Goal: Task Accomplishment & Management: Complete application form

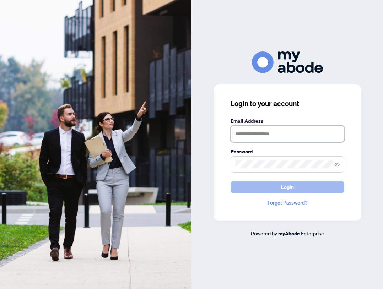
type input "**********"
click at [271, 188] on button "Login" at bounding box center [287, 187] width 114 height 12
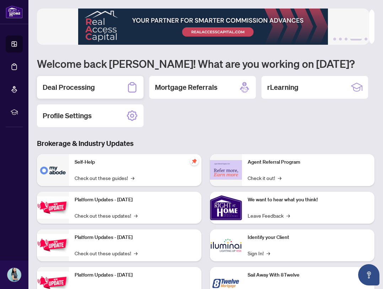
click at [95, 81] on div "Deal Processing" at bounding box center [90, 87] width 107 height 23
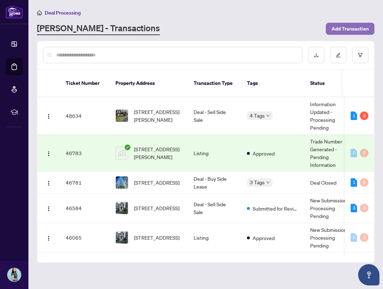
click at [360, 28] on span "Add Transaction" at bounding box center [349, 28] width 37 height 11
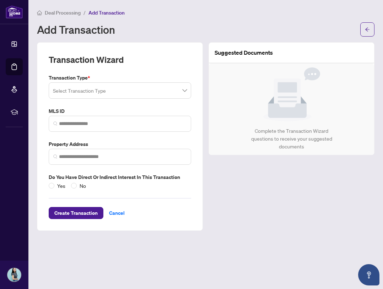
click at [113, 84] on input "search" at bounding box center [116, 92] width 127 height 16
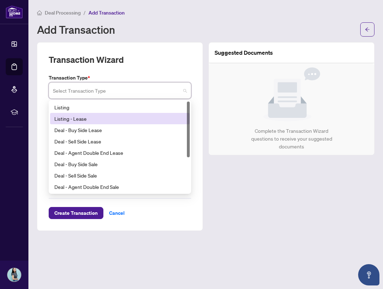
drag, startPoint x: 92, startPoint y: 118, endPoint x: 92, endPoint y: 113, distance: 5.7
click at [92, 118] on div "Listing - Lease" at bounding box center [119, 119] width 131 height 8
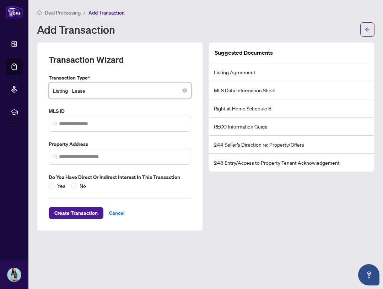
click at [92, 109] on label "MLS ID" at bounding box center [120, 111] width 142 height 8
click at [94, 85] on span "Listing - Lease" at bounding box center [120, 90] width 134 height 13
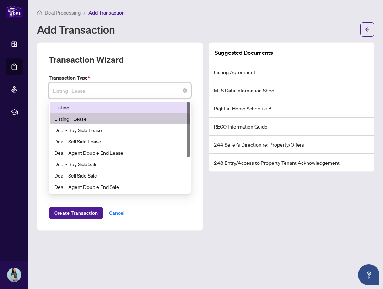
click at [89, 107] on div "Listing" at bounding box center [119, 107] width 131 height 8
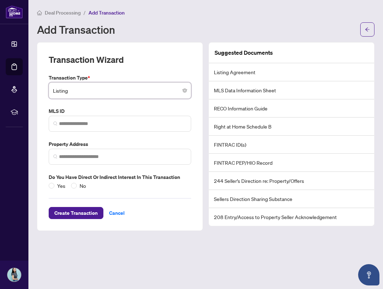
click at [91, 112] on label "MLS ID" at bounding box center [120, 111] width 142 height 8
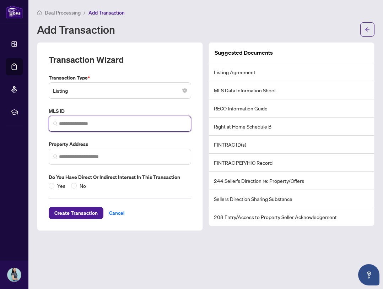
click at [94, 126] on input "search" at bounding box center [122, 123] width 127 height 7
click at [85, 125] on input "search" at bounding box center [122, 123] width 127 height 7
paste input "*********"
click at [98, 143] on span "No valid MLS ID found!" at bounding box center [78, 140] width 49 height 6
type input "*********"
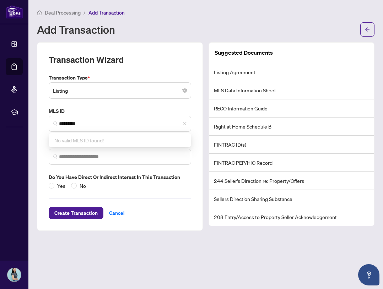
click at [181, 113] on label "MLS ID" at bounding box center [120, 111] width 142 height 8
click at [131, 162] on span at bounding box center [120, 157] width 142 height 16
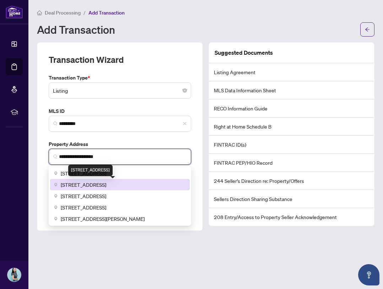
click at [113, 173] on div "36 Littlewood Crescent, Etobicoke, ON, Canada" at bounding box center [90, 170] width 44 height 11
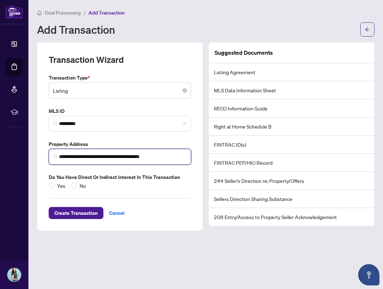
click at [97, 157] on input "**********" at bounding box center [122, 156] width 127 height 7
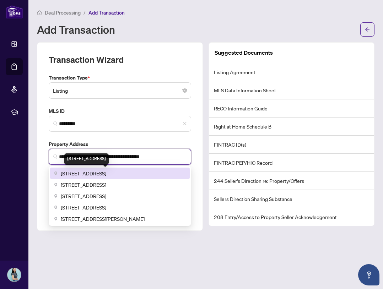
click at [103, 175] on span "36 Littlewood Drive, Whitby, ON, Canada" at bounding box center [83, 173] width 45 height 8
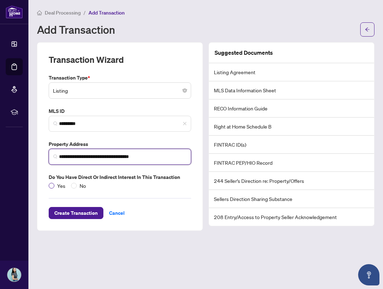
type input "**********"
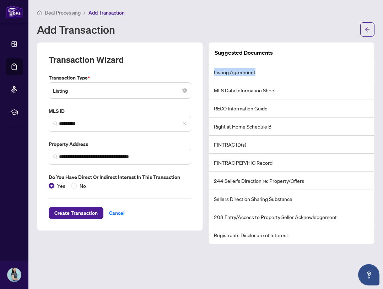
drag, startPoint x: 213, startPoint y: 71, endPoint x: 273, endPoint y: 71, distance: 59.3
click at [273, 71] on li "Listing Agreement" at bounding box center [291, 72] width 165 height 18
drag, startPoint x: 213, startPoint y: 91, endPoint x: 295, endPoint y: 96, distance: 82.5
click at [295, 96] on li "MLS Data Information Sheet" at bounding box center [291, 90] width 165 height 18
drag, startPoint x: 206, startPoint y: 105, endPoint x: 282, endPoint y: 106, distance: 76.3
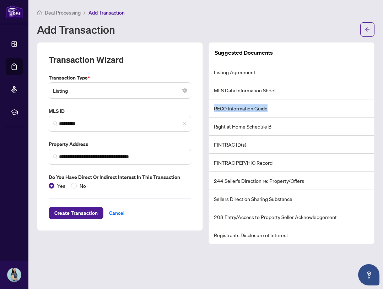
click at [282, 106] on div "Suggested Documents Listing Agreement MLS Data Information Sheet RECO Informati…" at bounding box center [291, 143] width 171 height 202
drag, startPoint x: 212, startPoint y: 125, endPoint x: 315, endPoint y: 132, distance: 103.5
click at [315, 132] on li "Right at Home Schedule B" at bounding box center [291, 127] width 165 height 18
click at [238, 144] on li "FINTRAC ID(s)" at bounding box center [291, 145] width 165 height 18
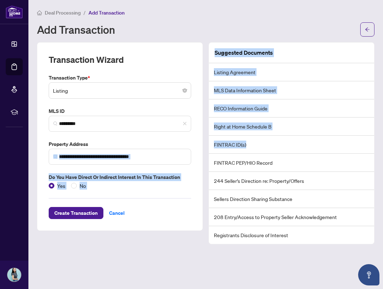
drag, startPoint x: 252, startPoint y: 146, endPoint x: 234, endPoint y: 163, distance: 25.1
click at [204, 148] on div "**********" at bounding box center [205, 143] width 343 height 202
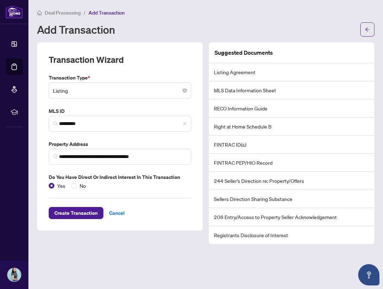
click at [240, 167] on li "FINTRAC PEP/HIO Record" at bounding box center [291, 163] width 165 height 18
drag, startPoint x: 248, startPoint y: 236, endPoint x: 300, endPoint y: 234, distance: 52.2
click at [300, 234] on li "Registrants Disclosure of Interest" at bounding box center [291, 235] width 165 height 18
click at [69, 13] on span "Deal Processing" at bounding box center [63, 13] width 36 height 6
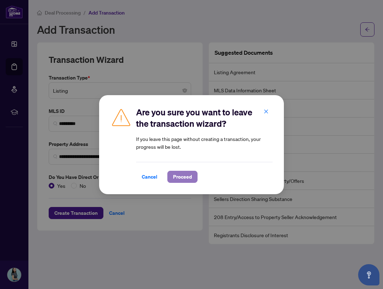
click at [179, 178] on span "Proceed" at bounding box center [182, 176] width 19 height 11
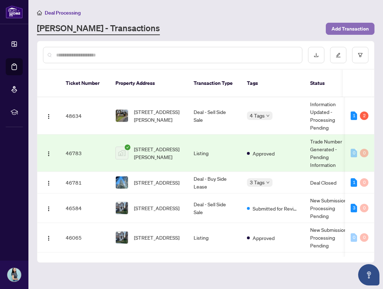
click at [348, 26] on span "Add Transaction" at bounding box center [349, 28] width 37 height 11
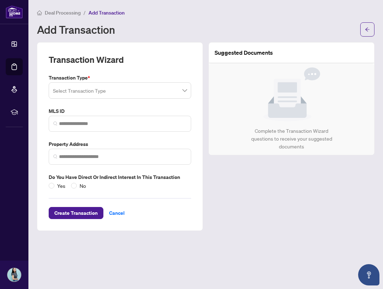
click at [116, 87] on input "search" at bounding box center [116, 92] width 127 height 16
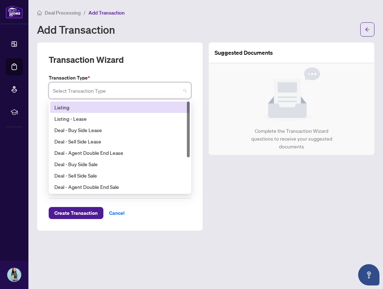
click at [87, 112] on div "Listing" at bounding box center [120, 107] width 140 height 11
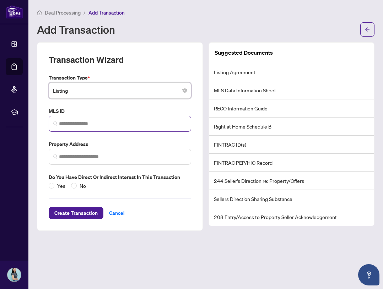
click at [85, 119] on span at bounding box center [120, 124] width 142 height 16
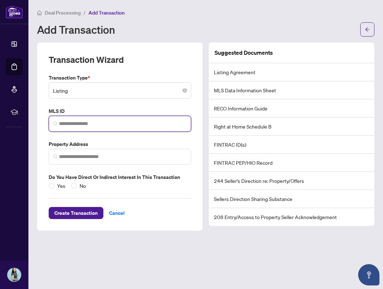
click at [120, 124] on input "search" at bounding box center [122, 123] width 127 height 7
paste input "*********"
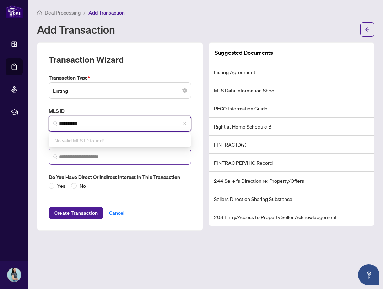
type input "*********"
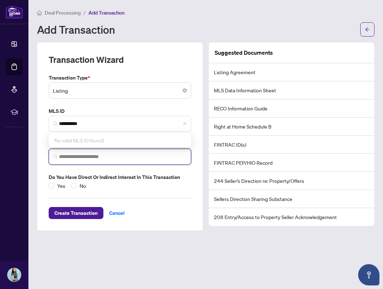
click at [104, 156] on input "search" at bounding box center [122, 156] width 127 height 7
type input "*"
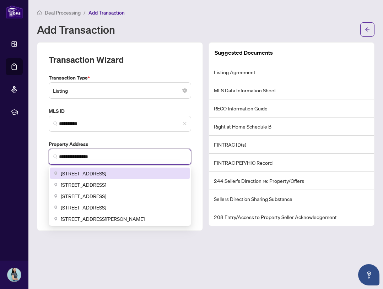
click at [108, 177] on div "[STREET_ADDRESS]" at bounding box center [120, 173] width 140 height 11
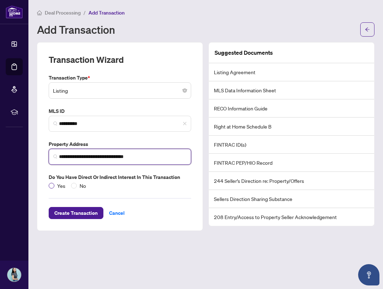
type input "**********"
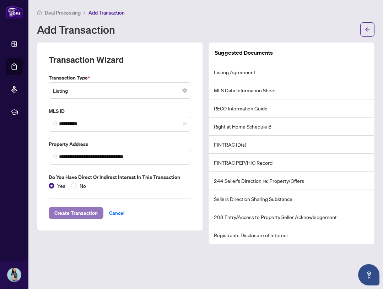
click at [69, 218] on span "Create Transaction" at bounding box center [75, 212] width 43 height 11
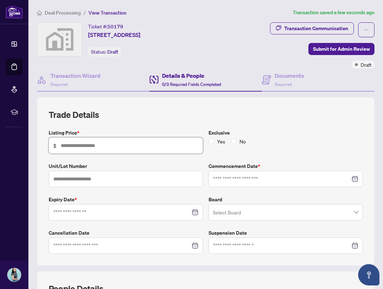
click at [153, 146] on input "text" at bounding box center [129, 146] width 137 height 8
type input "*******"
click at [283, 182] on input at bounding box center [281, 179] width 137 height 8
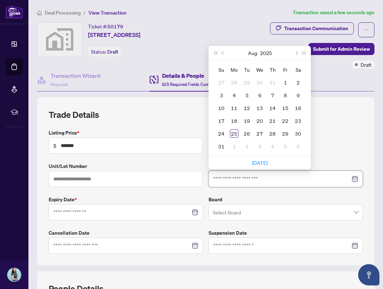
click at [348, 181] on div at bounding box center [285, 179] width 145 height 8
type input "**********"
click at [234, 135] on div "25" at bounding box center [234, 133] width 9 height 9
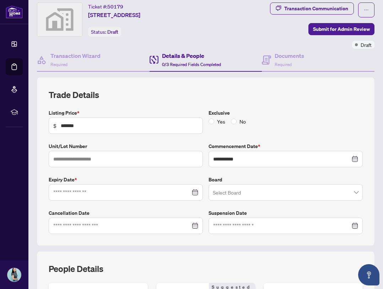
scroll to position [36, 0]
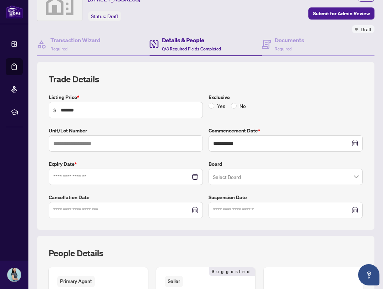
click at [196, 179] on div at bounding box center [126, 177] width 154 height 16
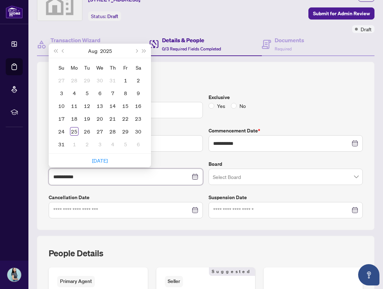
type input "**********"
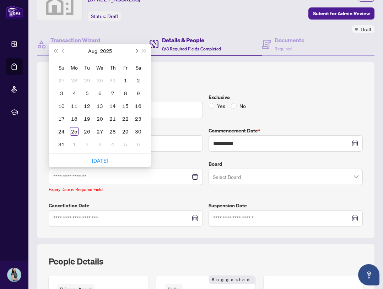
click at [136, 51] on span "Next month (PageDown)" at bounding box center [136, 51] width 4 height 4
click at [135, 51] on span "Next month (PageDown)" at bounding box center [136, 51] width 4 height 4
type input "**********"
click at [134, 51] on button "Next month (PageDown)" at bounding box center [136, 51] width 8 height 14
type input "**********"
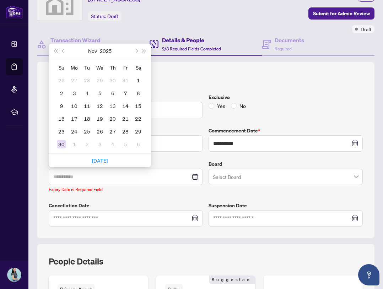
click at [63, 146] on div "30" at bounding box center [61, 144] width 9 height 9
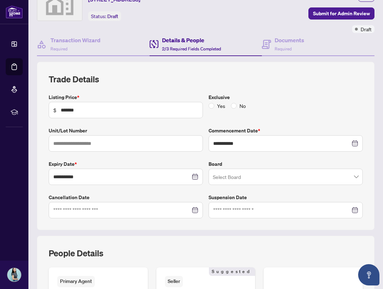
click at [224, 177] on input "search" at bounding box center [282, 178] width 139 height 16
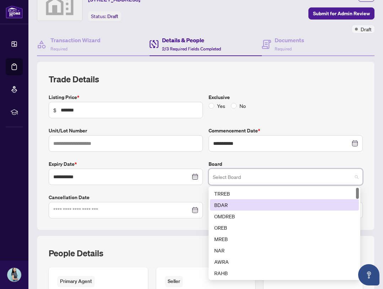
click at [234, 197] on div "TRREB" at bounding box center [284, 193] width 149 height 11
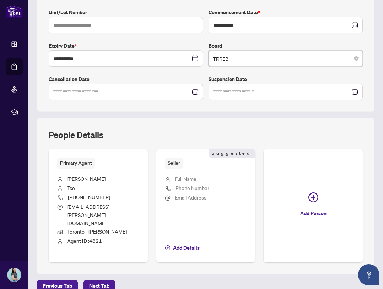
scroll to position [174, 0]
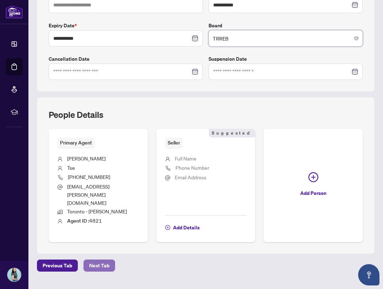
click at [99, 260] on span "Next Tab" at bounding box center [99, 265] width 20 height 11
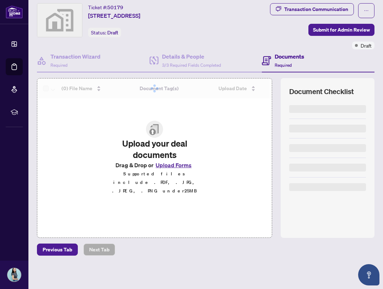
scroll to position [19, 0]
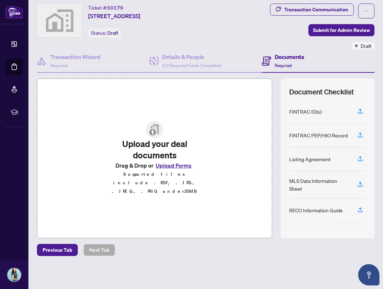
click at [162, 170] on button "Upload Forms" at bounding box center [173, 165] width 40 height 9
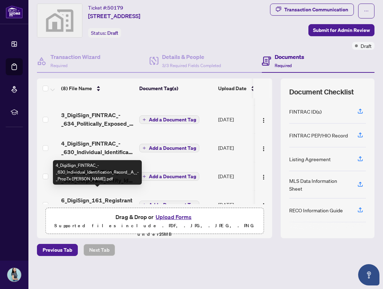
scroll to position [118, 0]
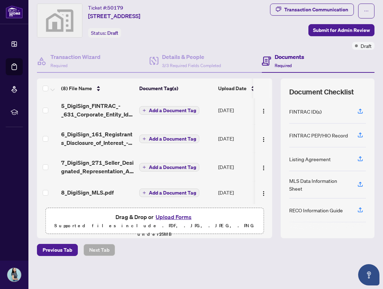
click at [169, 214] on button "Upload Forms" at bounding box center [173, 216] width 40 height 9
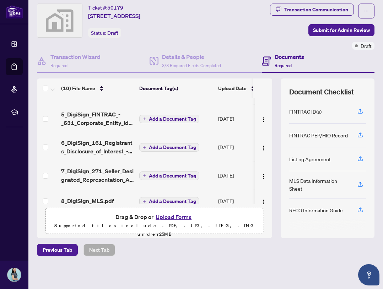
scroll to position [164, 0]
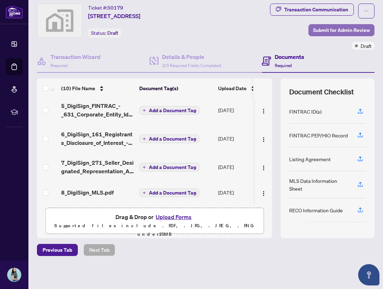
click at [346, 31] on span "Submit for Admin Review" at bounding box center [341, 29] width 57 height 11
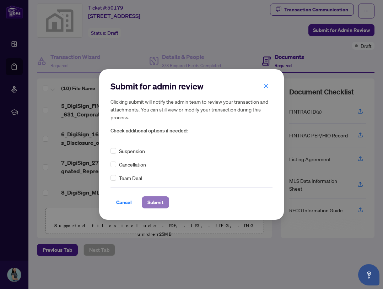
click at [152, 201] on span "Submit" at bounding box center [155, 202] width 16 height 11
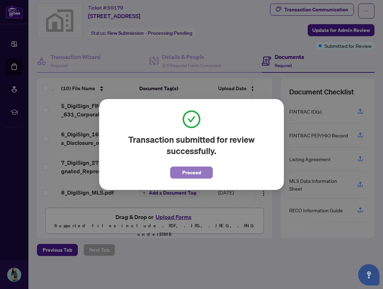
click at [197, 172] on span "Proceed" at bounding box center [191, 172] width 19 height 11
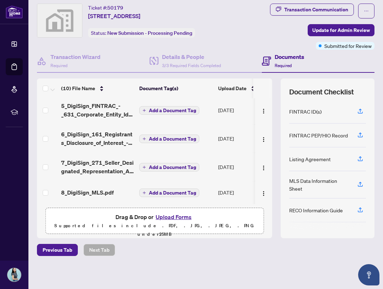
scroll to position [0, 0]
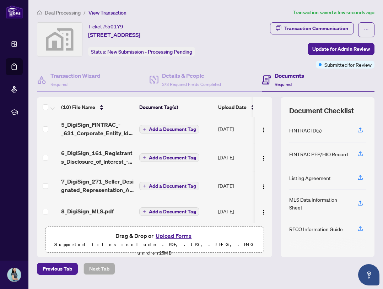
click at [64, 11] on span "Deal Processing" at bounding box center [63, 13] width 36 height 6
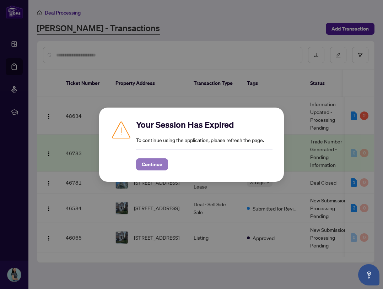
click at [144, 166] on span "Continue" at bounding box center [152, 164] width 21 height 11
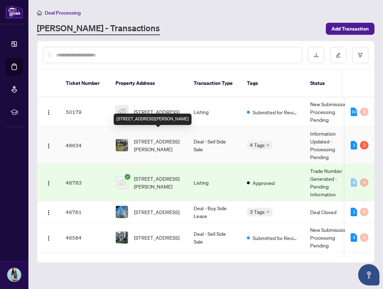
click at [154, 137] on span "[STREET_ADDRESS][PERSON_NAME]" at bounding box center [158, 145] width 48 height 16
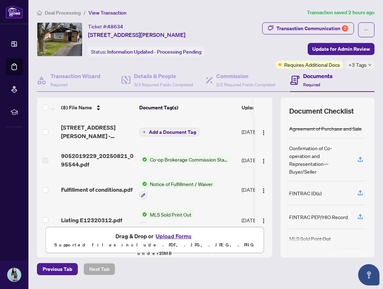
click at [173, 238] on button "Upload Forms" at bounding box center [173, 235] width 40 height 9
drag, startPoint x: 354, startPoint y: 0, endPoint x: 264, endPoint y: 3, distance: 89.5
click at [239, 8] on main "Deal Processing / View Transaction Transaction saved 2 hours ago Ticket #: 4863…" at bounding box center [205, 144] width 354 height 289
click at [179, 236] on button "Upload Forms" at bounding box center [173, 235] width 40 height 9
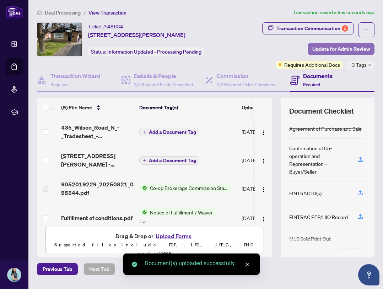
click at [339, 48] on span "Update for Admin Review" at bounding box center [341, 48] width 58 height 11
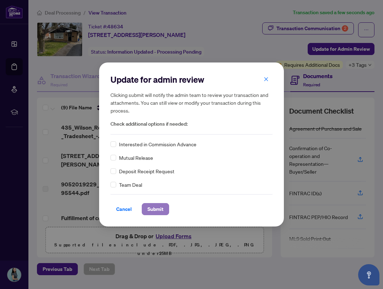
click at [153, 212] on span "Submit" at bounding box center [155, 208] width 16 height 11
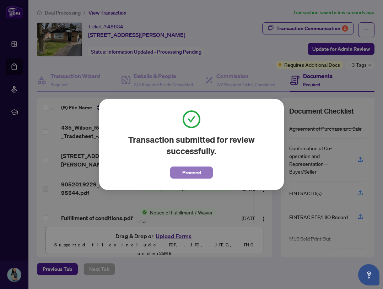
click at [186, 177] on span "Proceed" at bounding box center [191, 172] width 19 height 11
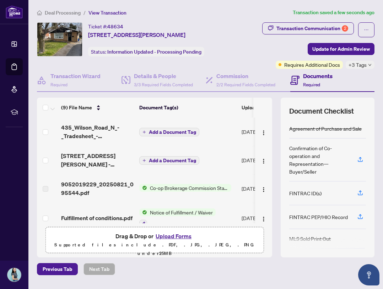
click at [59, 13] on span "Deal Processing" at bounding box center [63, 13] width 36 height 6
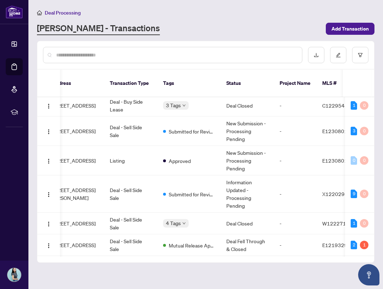
scroll to position [0, 82]
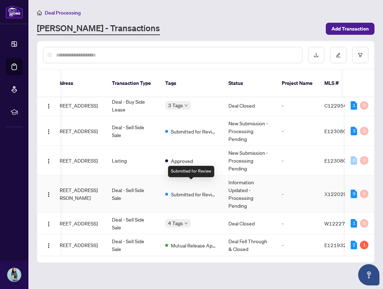
click at [138, 184] on td "Deal - Sell Side Sale" at bounding box center [132, 193] width 53 height 37
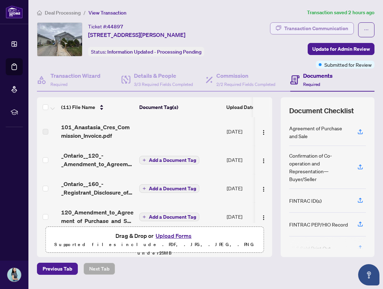
click at [319, 28] on div "Transaction Communication" at bounding box center [316, 28] width 64 height 11
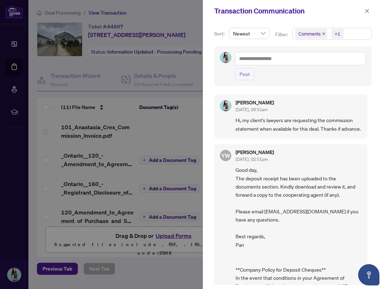
click at [361, 11] on div "Transaction Communication" at bounding box center [288, 11] width 148 height 11
click at [362, 10] on button "button" at bounding box center [366, 11] width 9 height 9
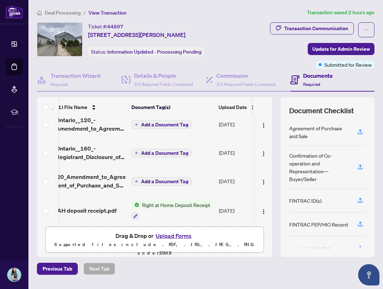
scroll to position [0, 19]
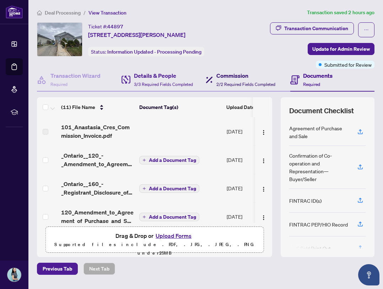
click at [243, 80] on div "Commission 2/2 Required Fields Completed" at bounding box center [245, 79] width 59 height 17
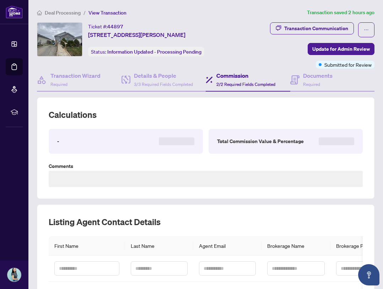
type textarea "**********"
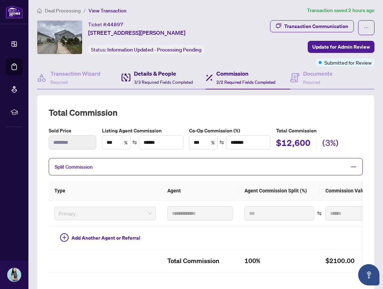
click at [173, 71] on h4 "Details & People" at bounding box center [163, 73] width 59 height 9
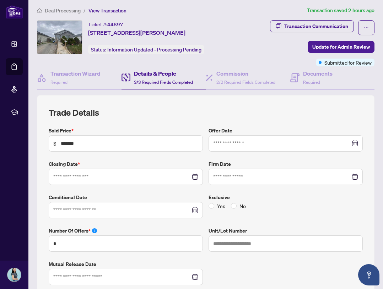
type input "**********"
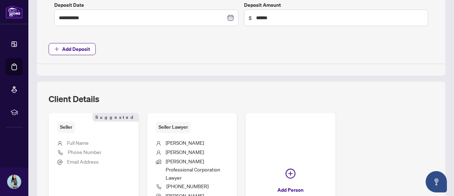
scroll to position [368, 0]
